Goal: Task Accomplishment & Management: Manage account settings

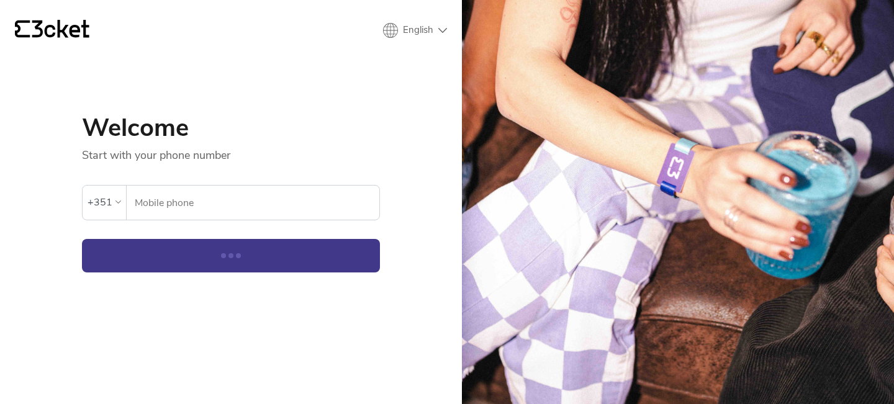
select select "en"
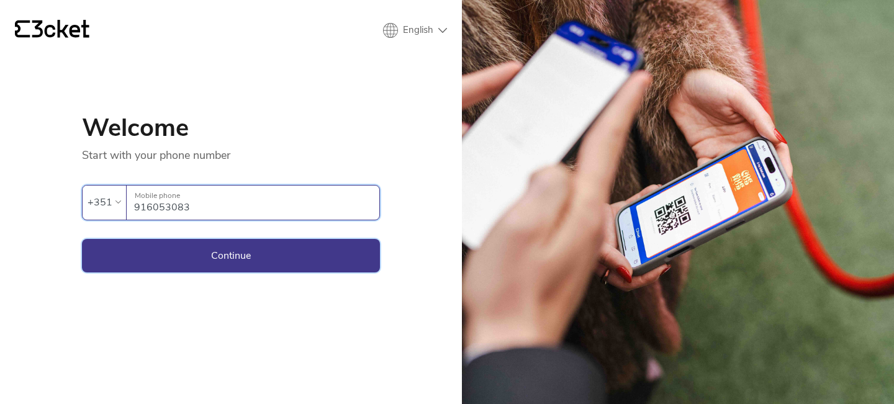
type input "916053083"
click at [288, 270] on button "Continue" at bounding box center [231, 256] width 298 height 34
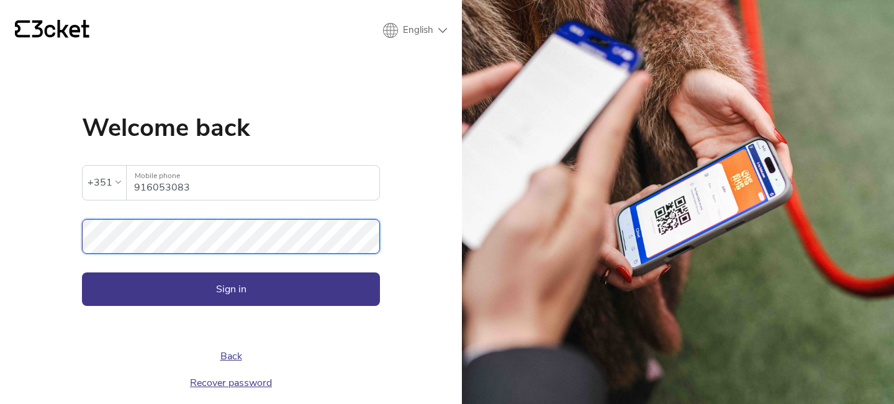
click at [82, 273] on button "Sign in" at bounding box center [231, 290] width 298 height 34
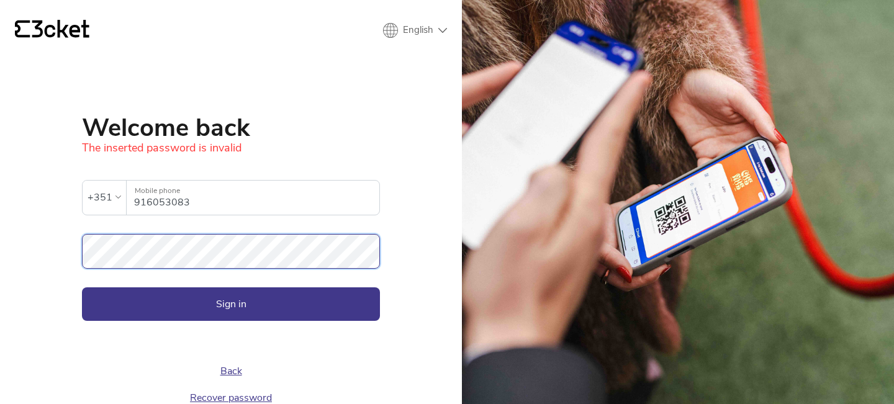
click at [82, 288] on button "Sign in" at bounding box center [231, 305] width 298 height 34
